Goal: Book appointment/travel/reservation

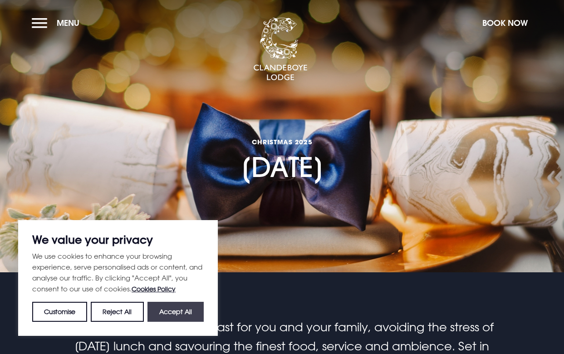
click at [177, 321] on button "Accept All" at bounding box center [175, 312] width 56 height 20
checkbox input "true"
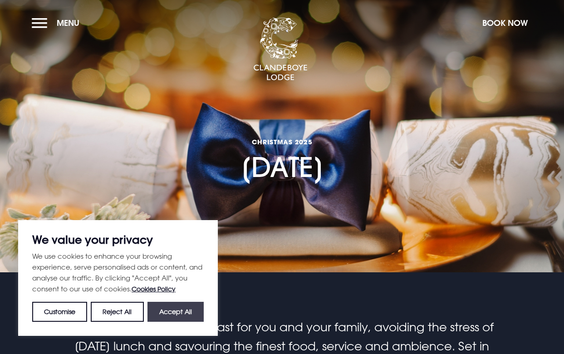
checkbox input "true"
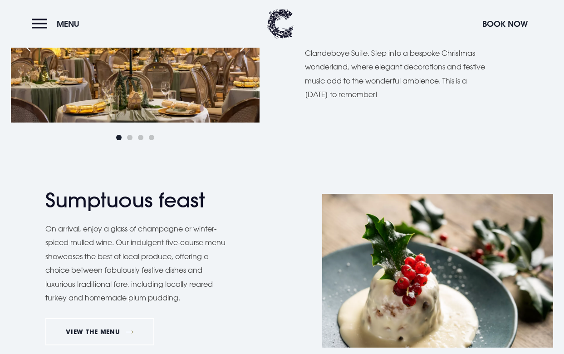
scroll to position [674, 0]
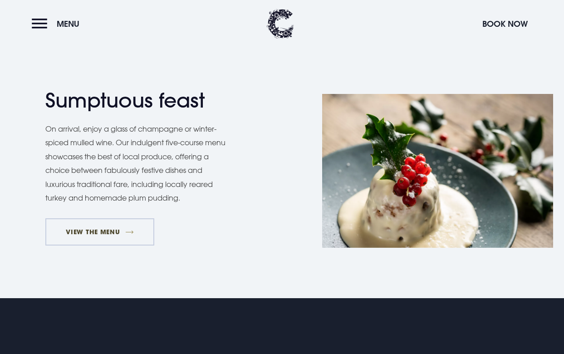
click at [108, 230] on link "VIEW THE MENU" at bounding box center [99, 231] width 109 height 27
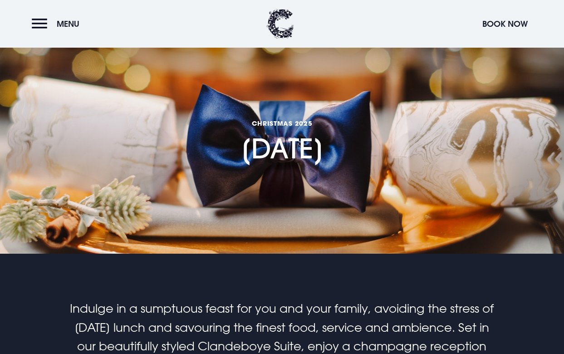
scroll to position [0, 0]
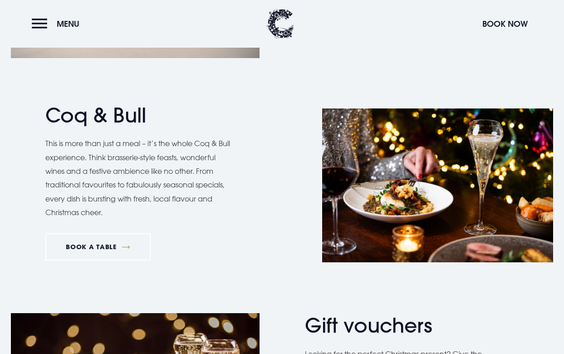
scroll to position [611, 0]
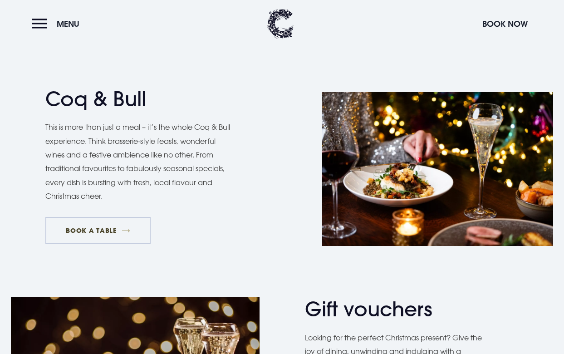
click at [120, 231] on link "BOOK A TABLE" at bounding box center [97, 230] width 105 height 27
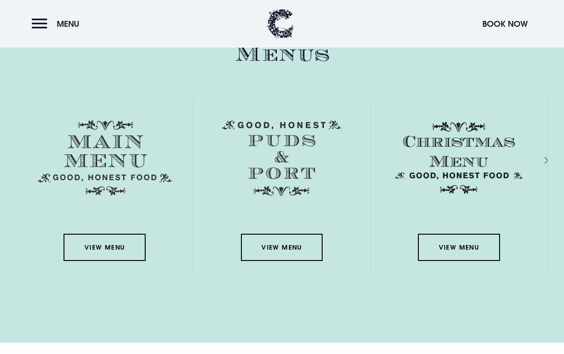
scroll to position [1299, 0]
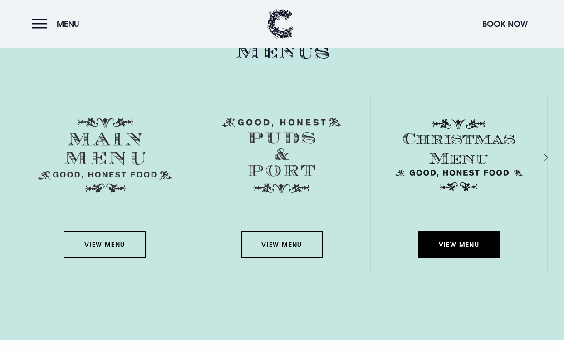
click at [456, 240] on link "View Menu" at bounding box center [459, 244] width 82 height 27
